Goal: Find specific page/section: Find specific page/section

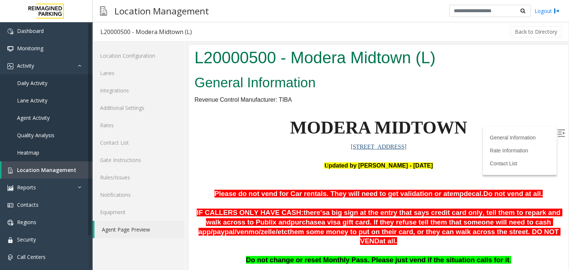
scroll to position [74, 0]
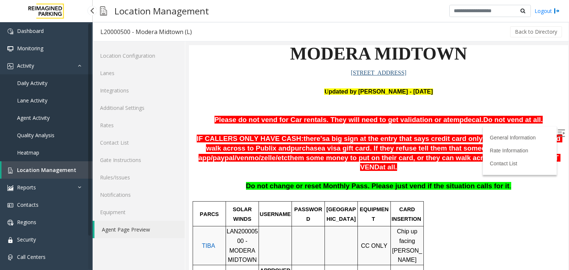
click at [36, 82] on span "Daily Activity" at bounding box center [32, 83] width 30 height 7
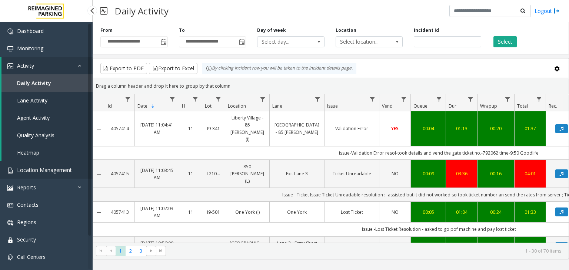
click at [39, 170] on span "Location Management" at bounding box center [44, 170] width 55 height 7
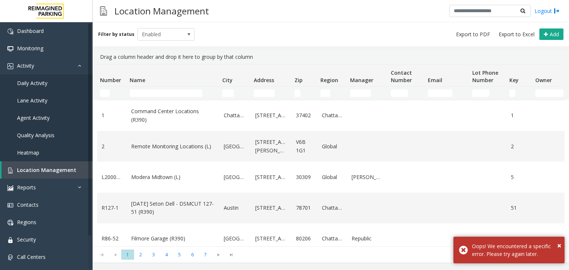
click at [153, 89] on td "Name Filter" at bounding box center [173, 93] width 93 height 13
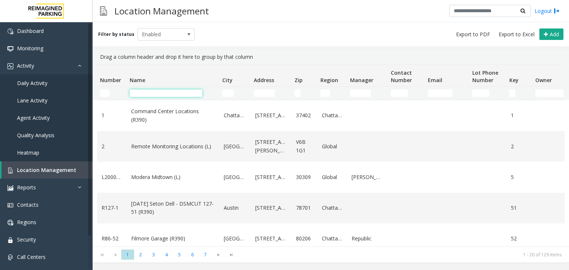
click at [150, 94] on input "Name Filter" at bounding box center [166, 93] width 73 height 7
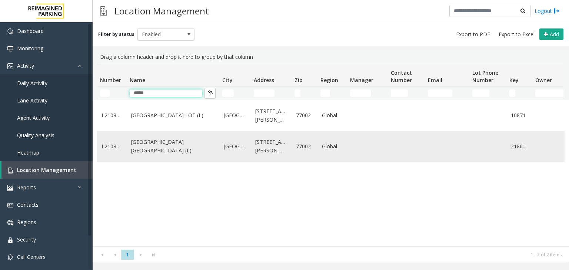
type input "*****"
click at [161, 143] on link "[GEOGRAPHIC_DATA] [GEOGRAPHIC_DATA] (L)" at bounding box center [173, 146] width 84 height 17
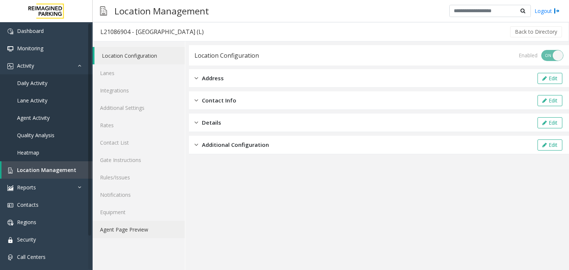
click at [128, 233] on link "Agent Page Preview" at bounding box center [139, 229] width 92 height 17
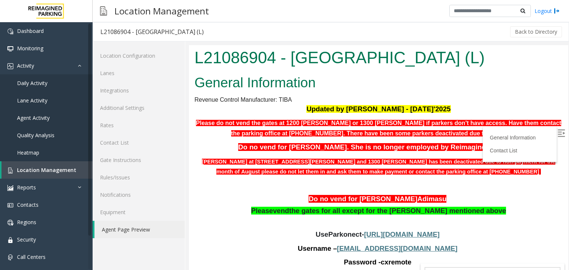
click at [558, 131] on img at bounding box center [560, 133] width 7 height 7
click at [541, 12] on link "Logout" at bounding box center [546, 11] width 25 height 8
